Goal: Find specific page/section: Find specific page/section

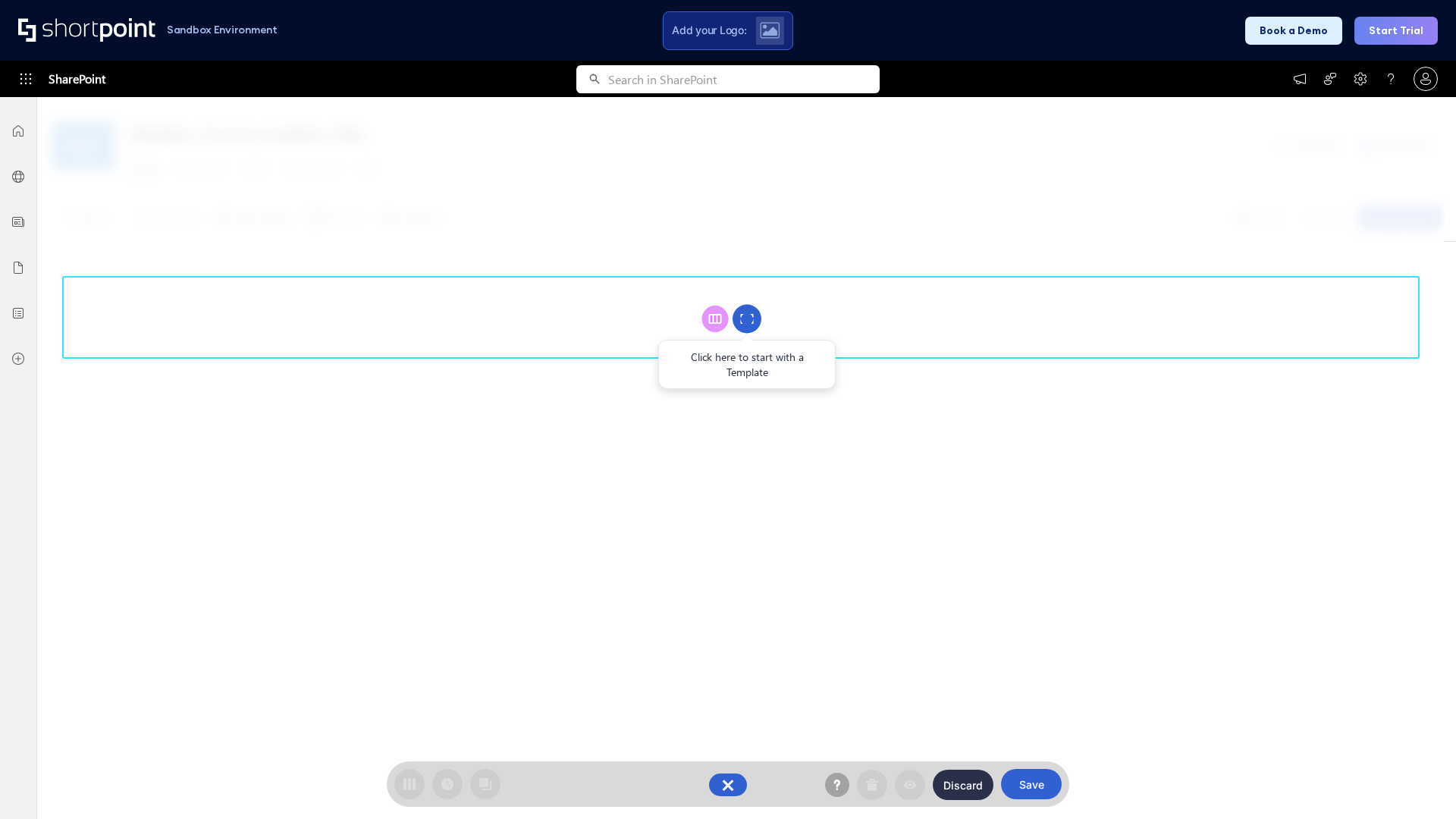
click at [747, 319] on circle at bounding box center [747, 319] width 29 height 29
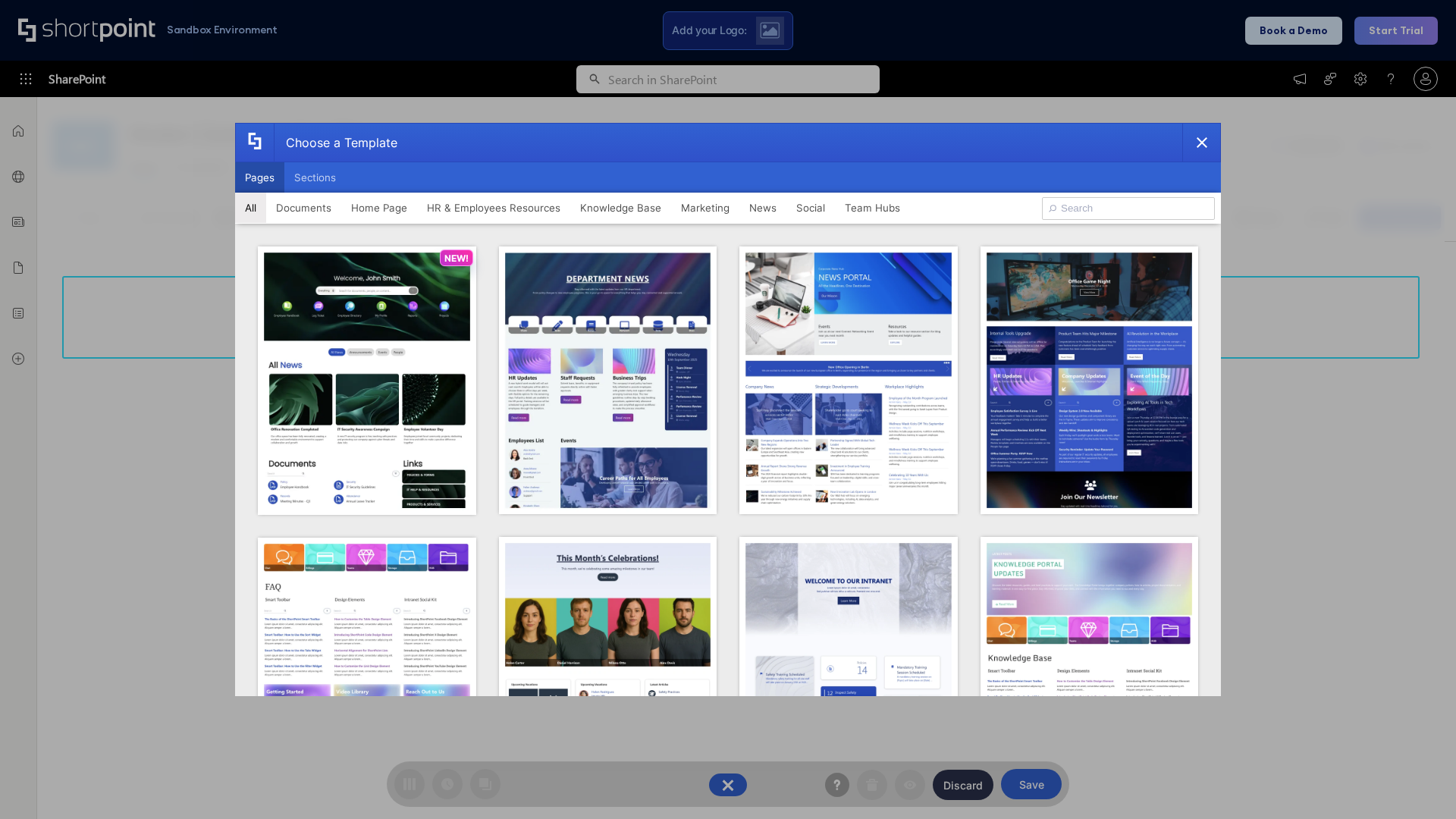
click at [259, 178] on button "Pages" at bounding box center [259, 178] width 49 height 30
type input "HR 7"
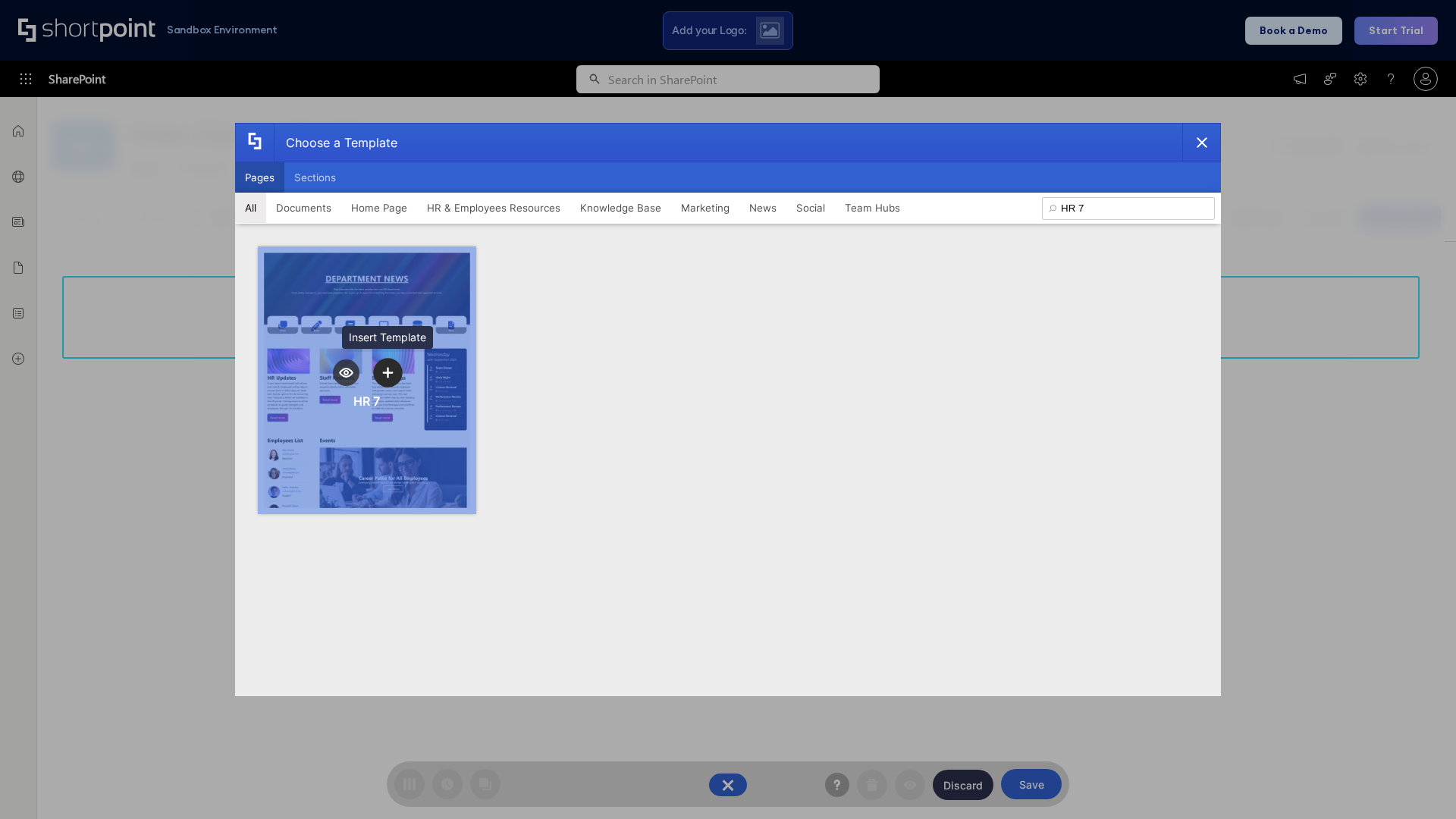
click at [388, 372] on icon "template selector" at bounding box center [387, 372] width 10 height 10
